Goal: Transaction & Acquisition: Purchase product/service

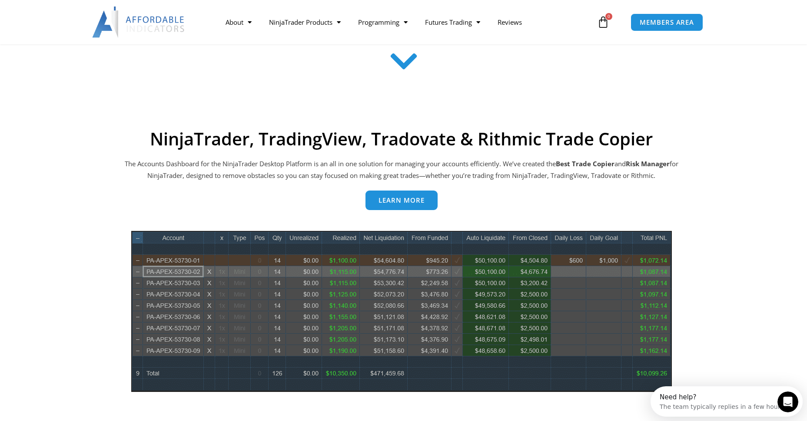
click at [396, 202] on span "Learn more" at bounding box center [401, 200] width 46 height 7
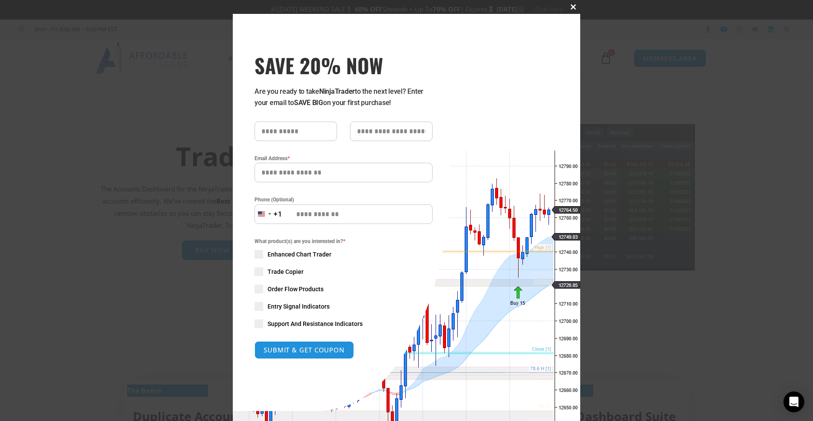
click at [572, 5] on span at bounding box center [574, 6] width 14 height 5
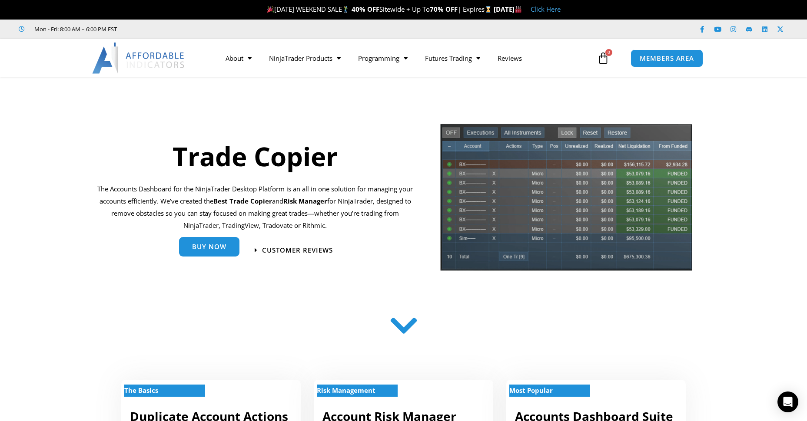
click at [214, 246] on span "Buy Now" at bounding box center [209, 247] width 34 height 7
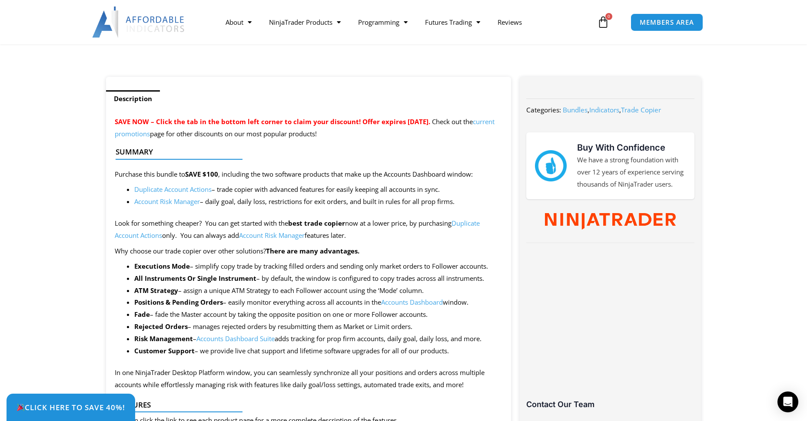
scroll to position [434, 0]
